Goal: Task Accomplishment & Management: Use online tool/utility

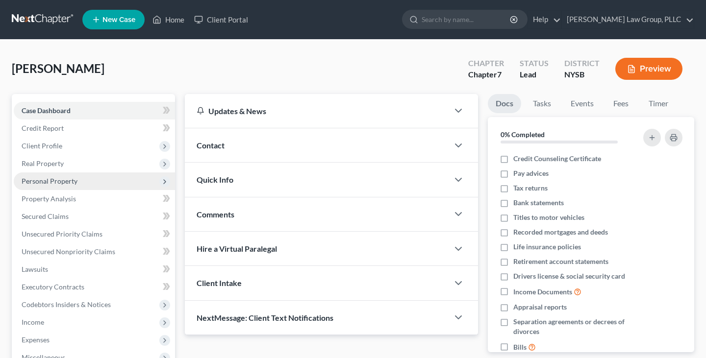
click at [67, 183] on span "Personal Property" at bounding box center [50, 181] width 56 height 8
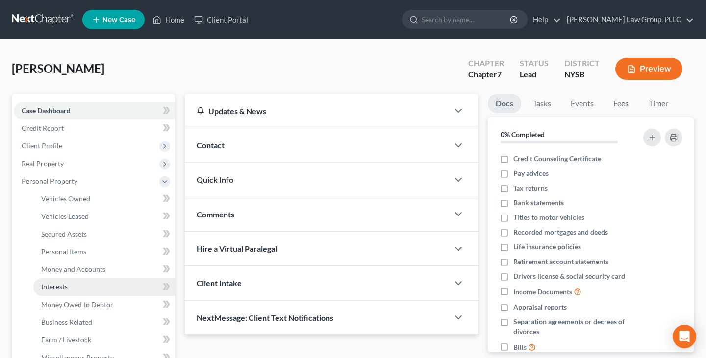
click at [83, 290] on link "Interests" at bounding box center [104, 287] width 142 height 18
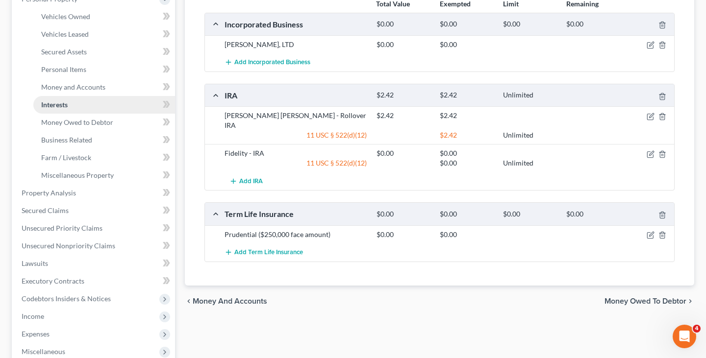
scroll to position [221, 0]
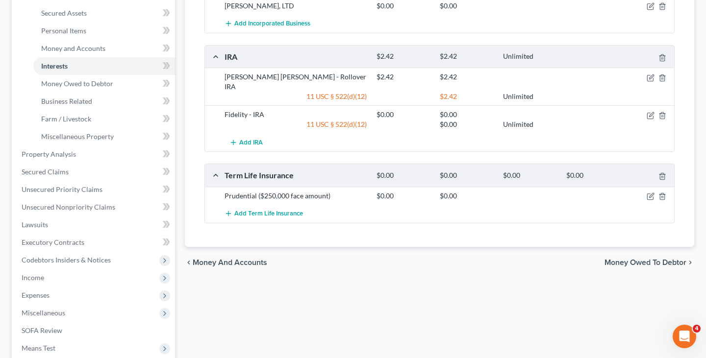
click at [624, 259] on span "Money Owed to Debtor" at bounding box center [645, 263] width 82 height 8
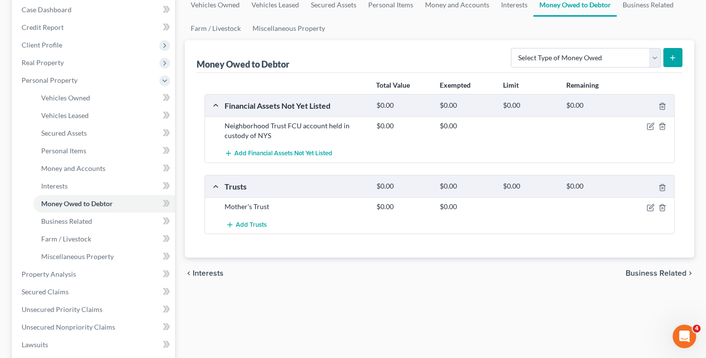
scroll to position [102, 0]
click at [663, 205] on icon "button" at bounding box center [662, 207] width 8 height 8
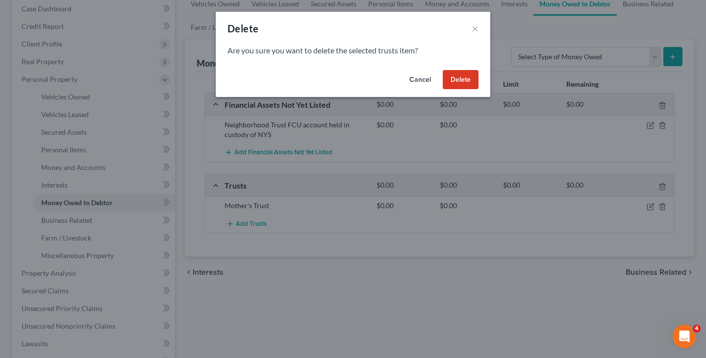
click at [461, 76] on button "Delete" at bounding box center [460, 80] width 36 height 20
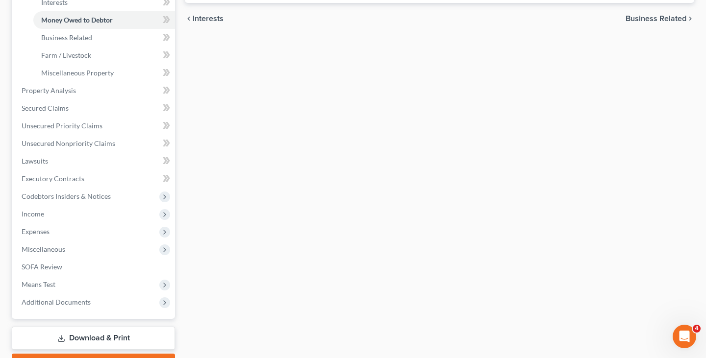
scroll to position [338, 0]
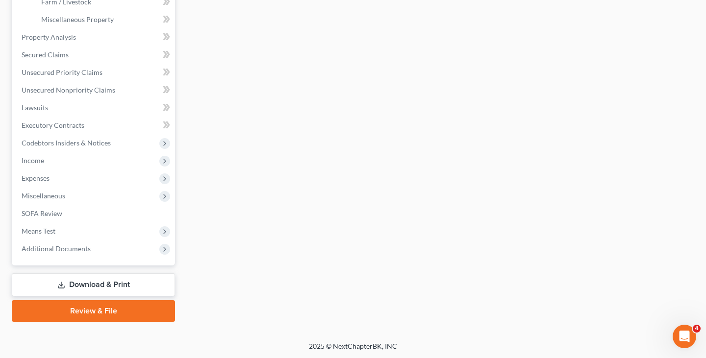
click at [96, 282] on link "Download & Print" at bounding box center [93, 284] width 163 height 23
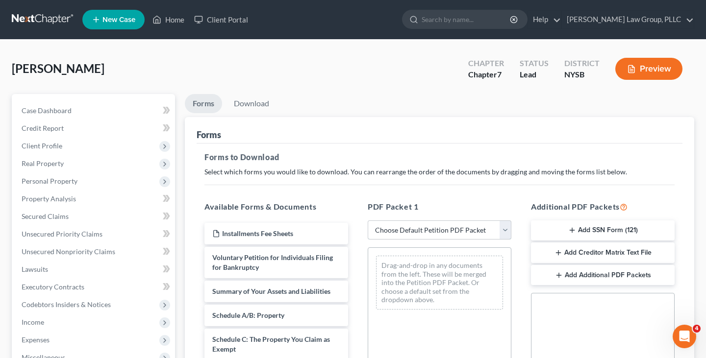
click at [392, 225] on select "Choose Default Petition PDF Packet Complete Bankruptcy Petition (all forms and …" at bounding box center [439, 230] width 144 height 20
select select "0"
click at [367, 220] on select "Choose Default Petition PDF Packet Complete Bankruptcy Petition (all forms and …" at bounding box center [439, 230] width 144 height 20
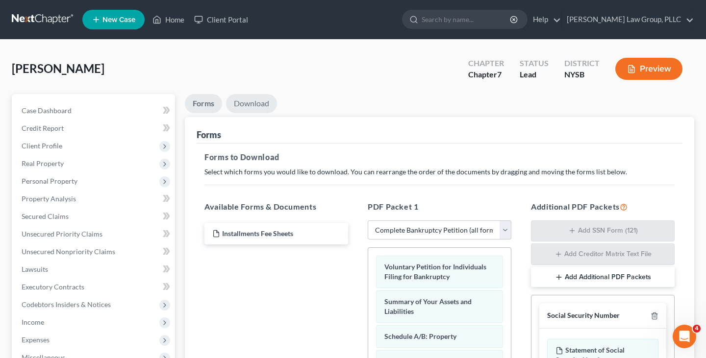
click at [259, 103] on link "Download" at bounding box center [251, 103] width 51 height 19
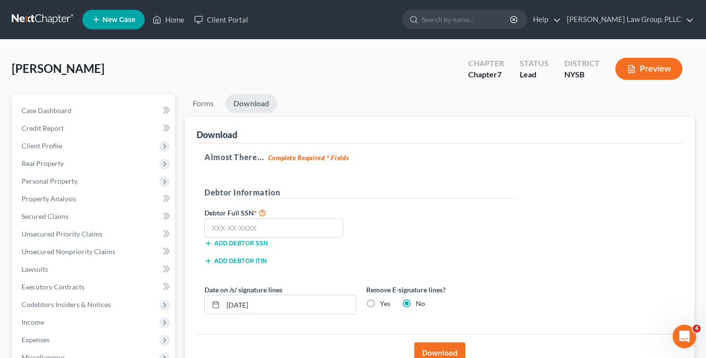
scroll to position [162, 0]
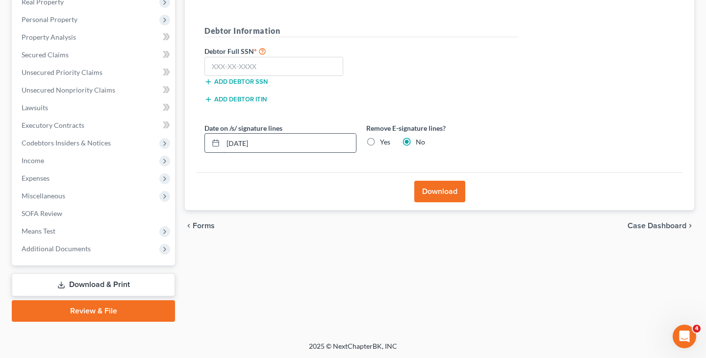
drag, startPoint x: 276, startPoint y: 138, endPoint x: 208, endPoint y: 138, distance: 68.1
click at [208, 138] on div "10/14/2025" at bounding box center [280, 143] width 152 height 20
click at [380, 143] on label "Yes" at bounding box center [385, 142] width 10 height 10
click at [384, 143] on input "Yes" at bounding box center [387, 140] width 6 height 6
radio input "true"
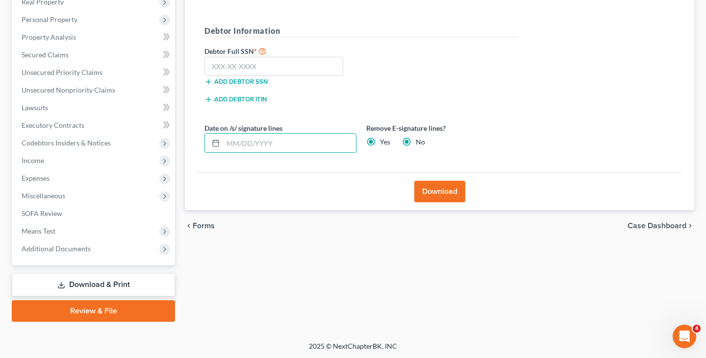
radio input "false"
click at [458, 214] on div "chevron_left Forms Case Dashboard chevron_right" at bounding box center [439, 225] width 509 height 31
click at [455, 196] on button "Download" at bounding box center [439, 192] width 51 height 22
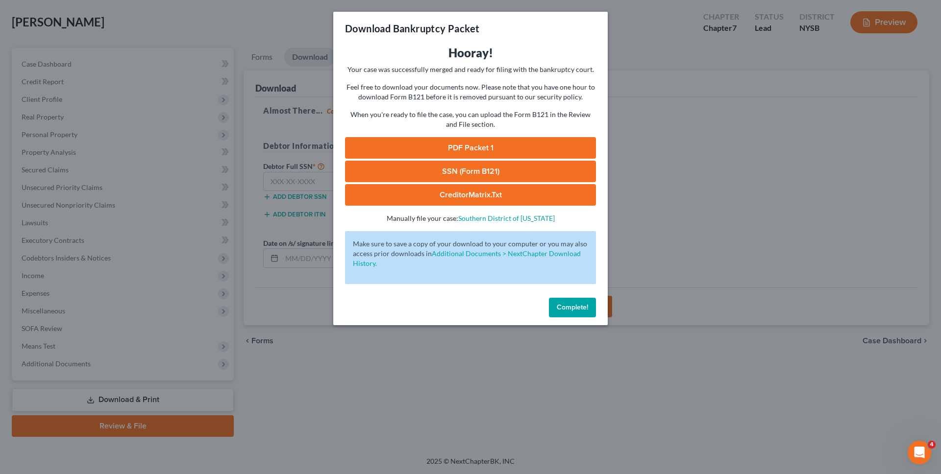
scroll to position [46, 0]
click at [482, 147] on link "PDF Packet 1" at bounding box center [470, 148] width 251 height 22
click at [567, 310] on span "Complete!" at bounding box center [572, 307] width 31 height 8
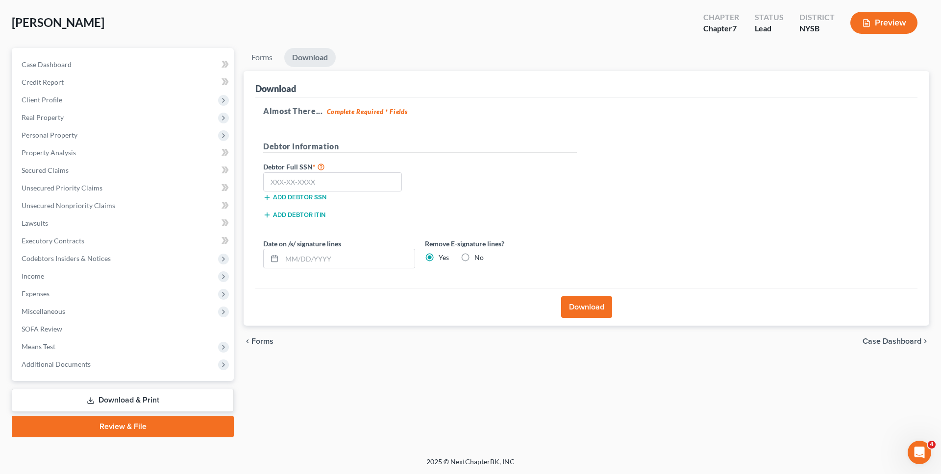
scroll to position [0, 0]
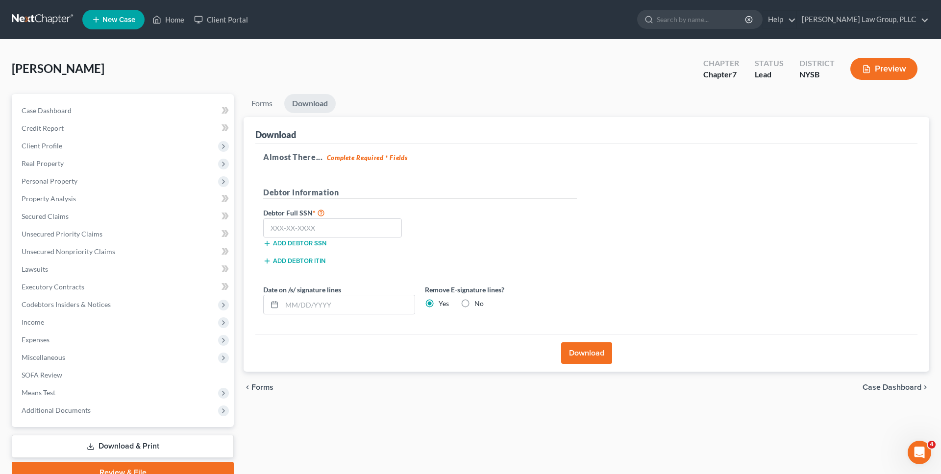
click at [30, 16] on link at bounding box center [43, 20] width 63 height 18
